Goal: Check status: Check status

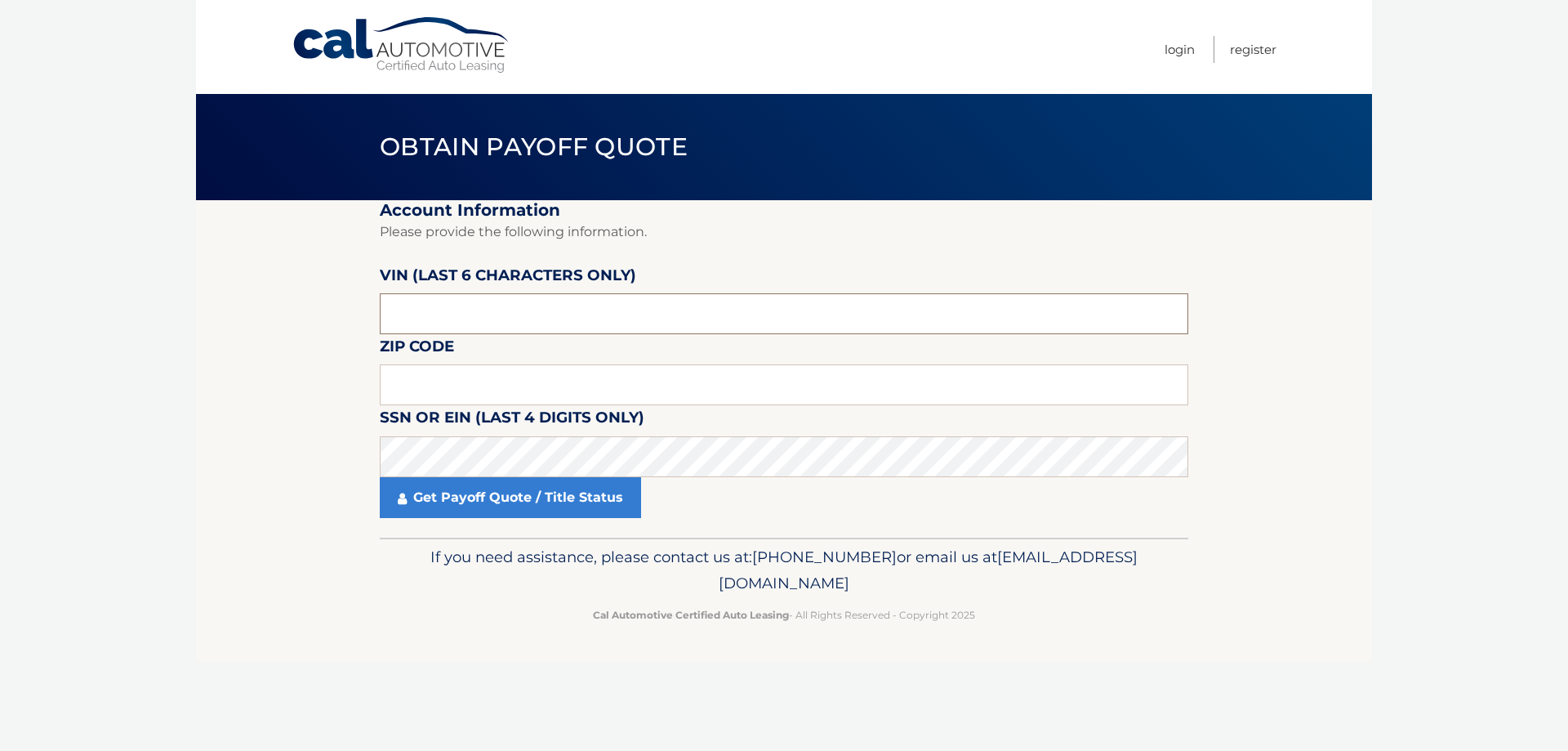
click at [525, 300] on input "text" at bounding box center [784, 313] width 808 height 41
type input "255201"
click at [405, 378] on input "text" at bounding box center [784, 384] width 808 height 41
type input "02554"
click at [1305, 460] on section "Account Information Please provide the following information. VIN (last 6 chara…" at bounding box center [784, 368] width 1176 height 337
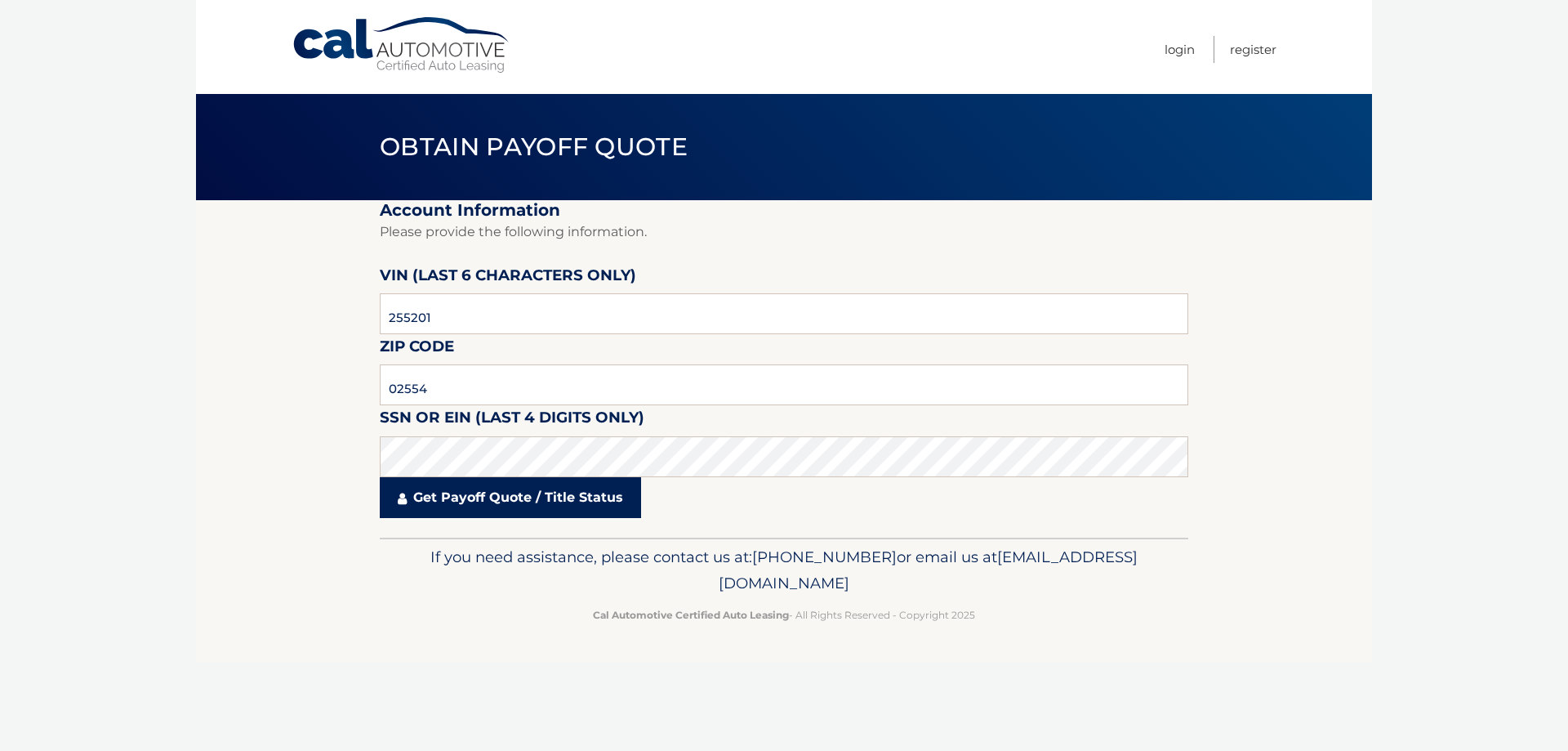
click at [482, 501] on link "Get Payoff Quote / Title Status" at bounding box center [509, 497] width 261 height 41
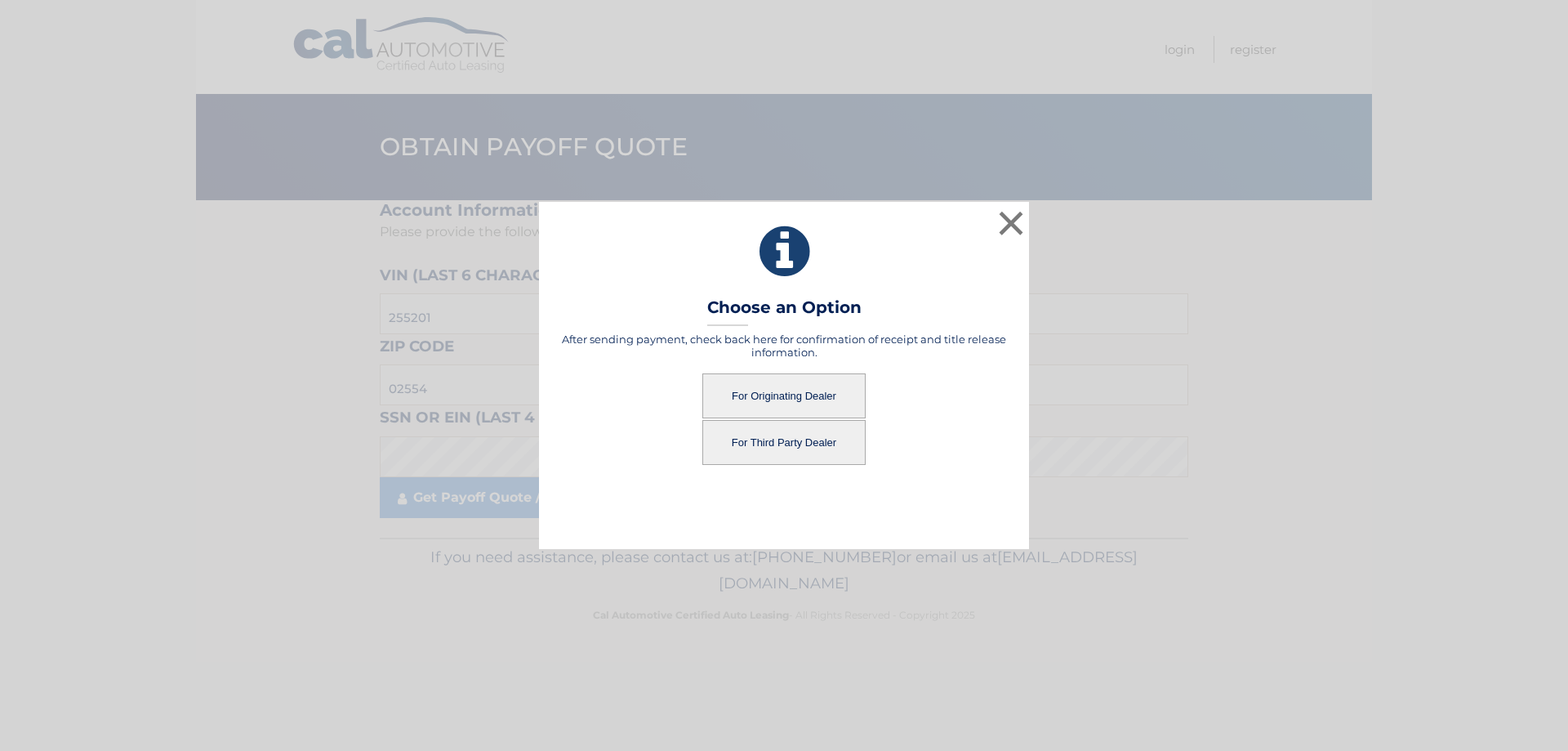
click at [749, 397] on button "For Originating Dealer" at bounding box center [784, 396] width 163 height 45
click at [792, 397] on button "For Originating Dealer" at bounding box center [784, 396] width 163 height 45
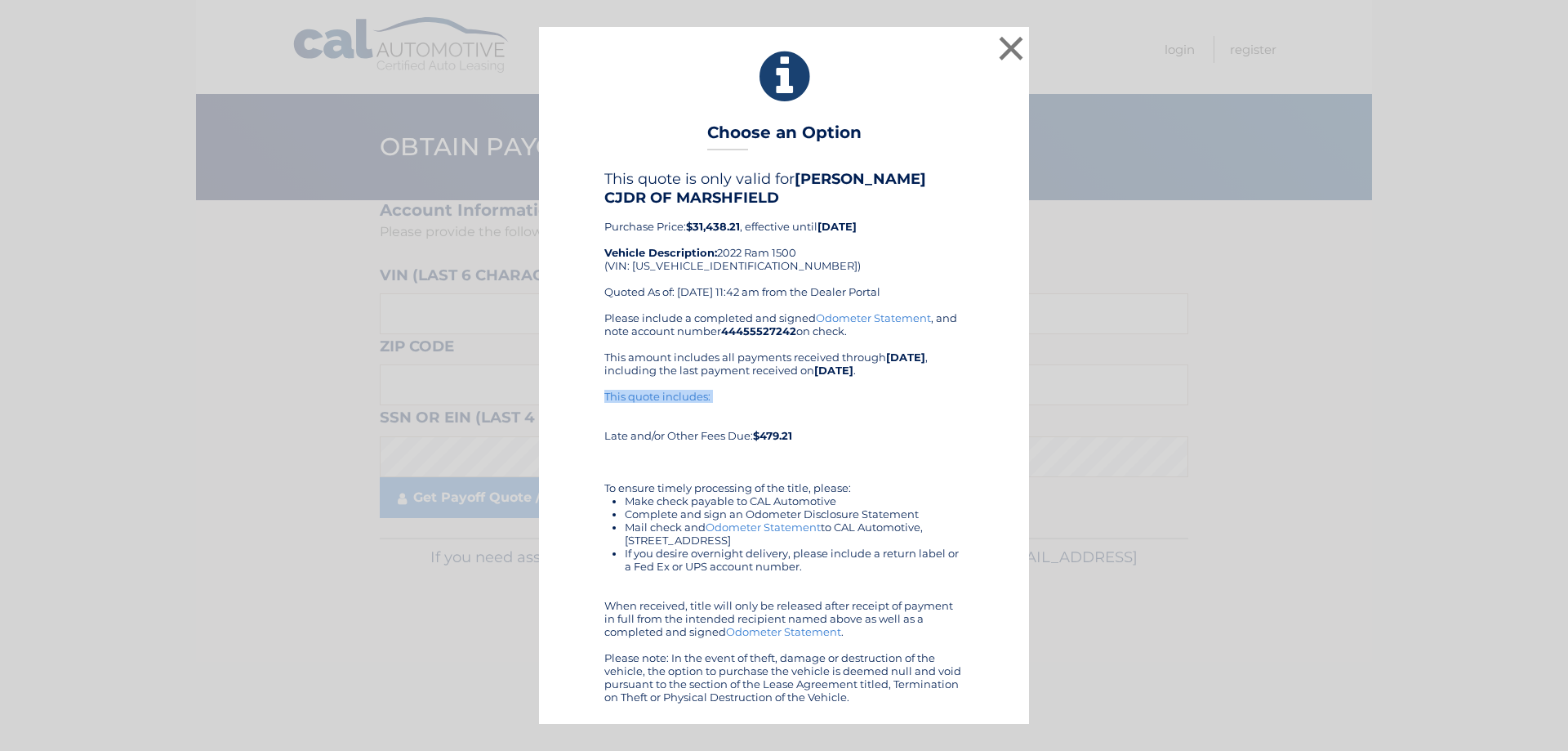
click at [800, 391] on div "This quote includes: Late and/or Other Fees Due: $479.21" at bounding box center [784, 416] width 360 height 52
click at [912, 262] on div "This quote is only valid for [PERSON_NAME] CJDR OF MARSHFIELD Purchase Price: $…" at bounding box center [784, 239] width 360 height 140
click at [1006, 41] on button "×" at bounding box center [1010, 48] width 33 height 33
